Goal: Ask a question: Seek information or help from site administrators or community

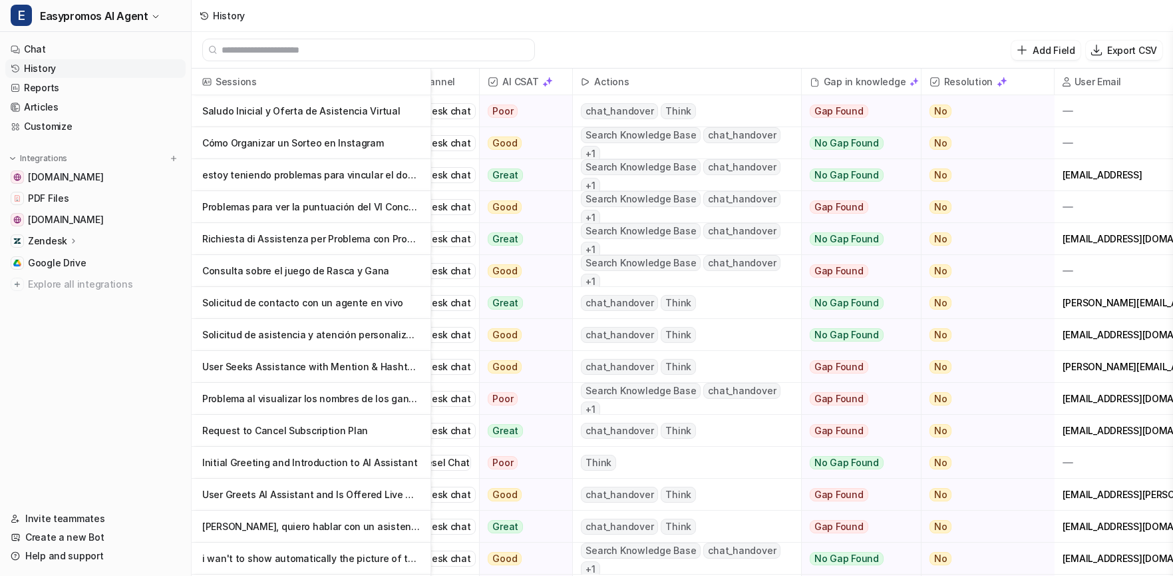
scroll to position [0, 198]
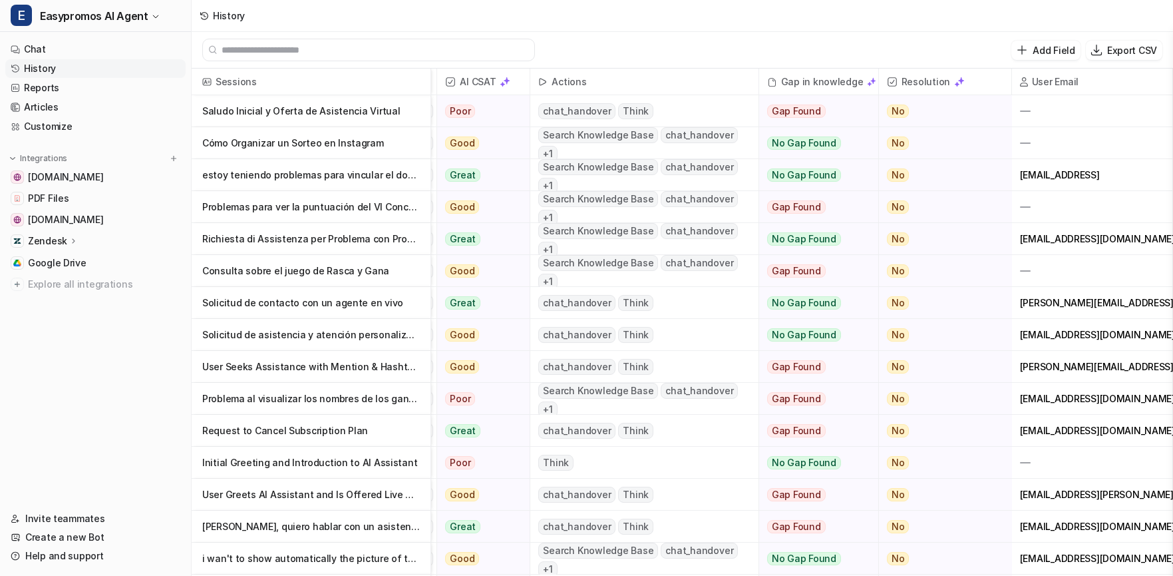
click at [311, 105] on p "Saludo Inicial y Oferta de Asistencia Virtual" at bounding box center [311, 111] width 218 height 32
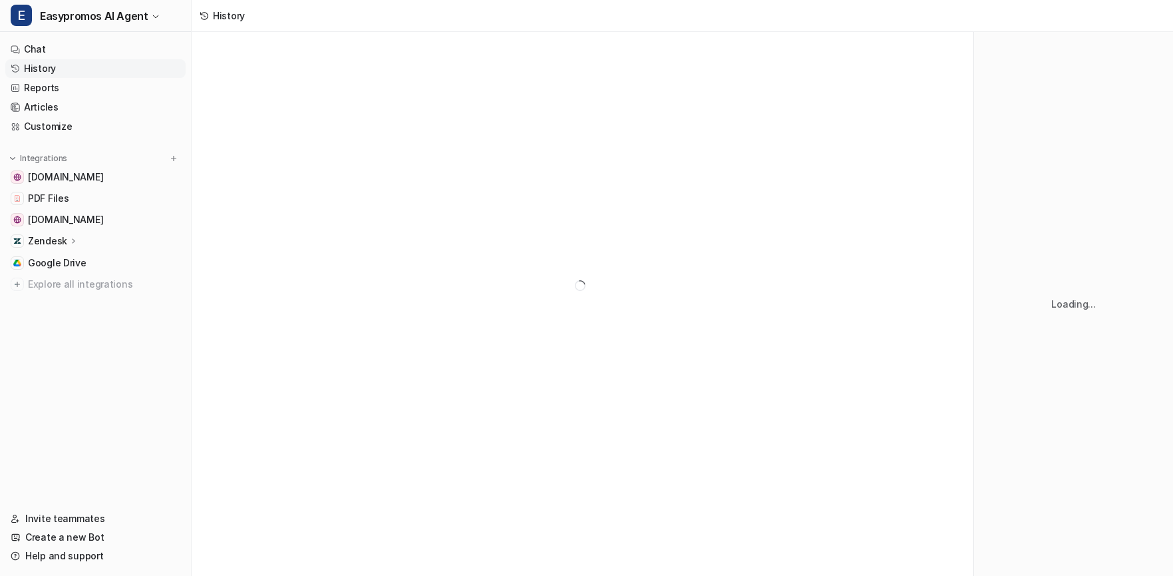
click at [310, 108] on div at bounding box center [583, 285] width 782 height 507
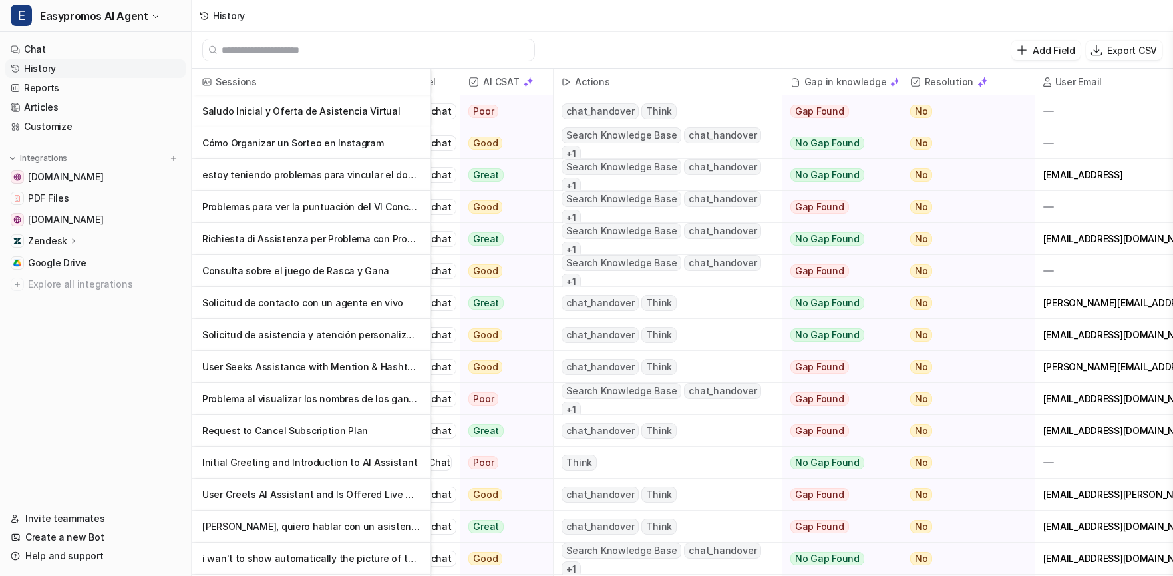
scroll to position [0, 184]
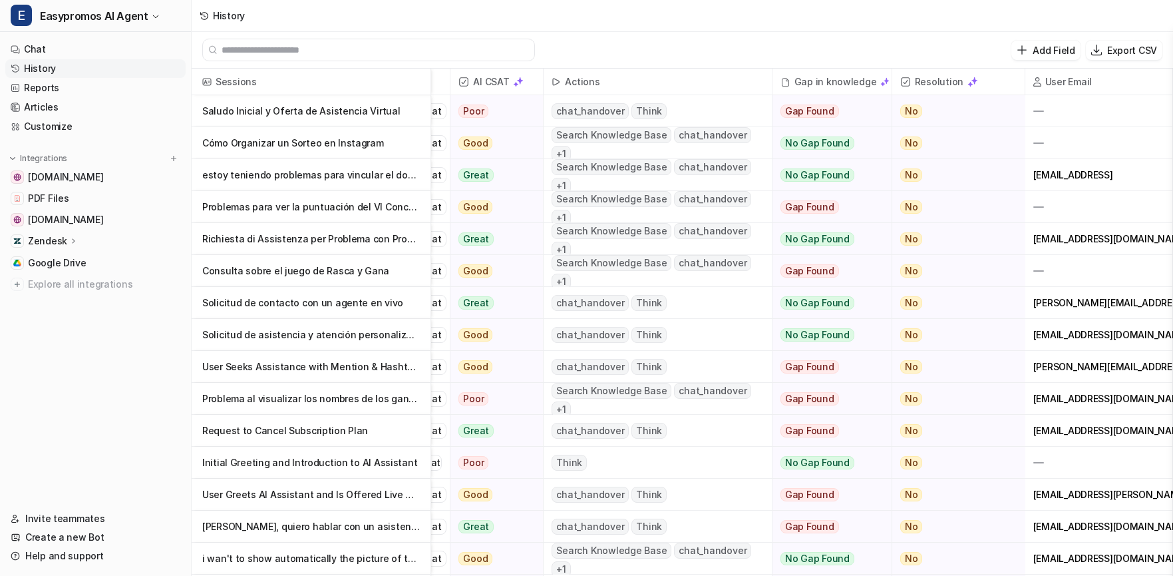
click at [336, 148] on p "Cómo Organizar un Sorteo en Instagram" at bounding box center [311, 143] width 218 height 32
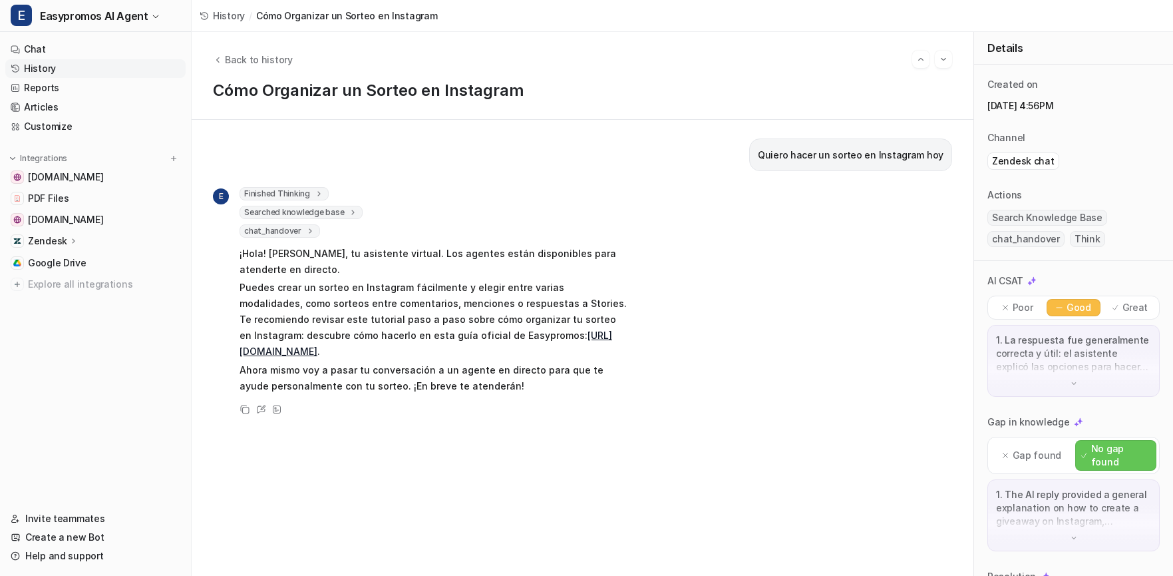
click at [387, 357] on p "Puedes crear un sorteo en Instagram fácilmente y elegir entre varias modalidade…" at bounding box center [434, 320] width 389 height 80
click at [387, 349] on link "[URL][DOMAIN_NAME]" at bounding box center [426, 342] width 373 height 27
click at [435, 394] on p "Ahora mismo voy a pasar tu conversación a un agente en directo para que te ayud…" at bounding box center [434, 378] width 389 height 32
click at [37, 49] on link "Chat" at bounding box center [95, 49] width 180 height 19
